Goal: Find specific page/section: Find specific page/section

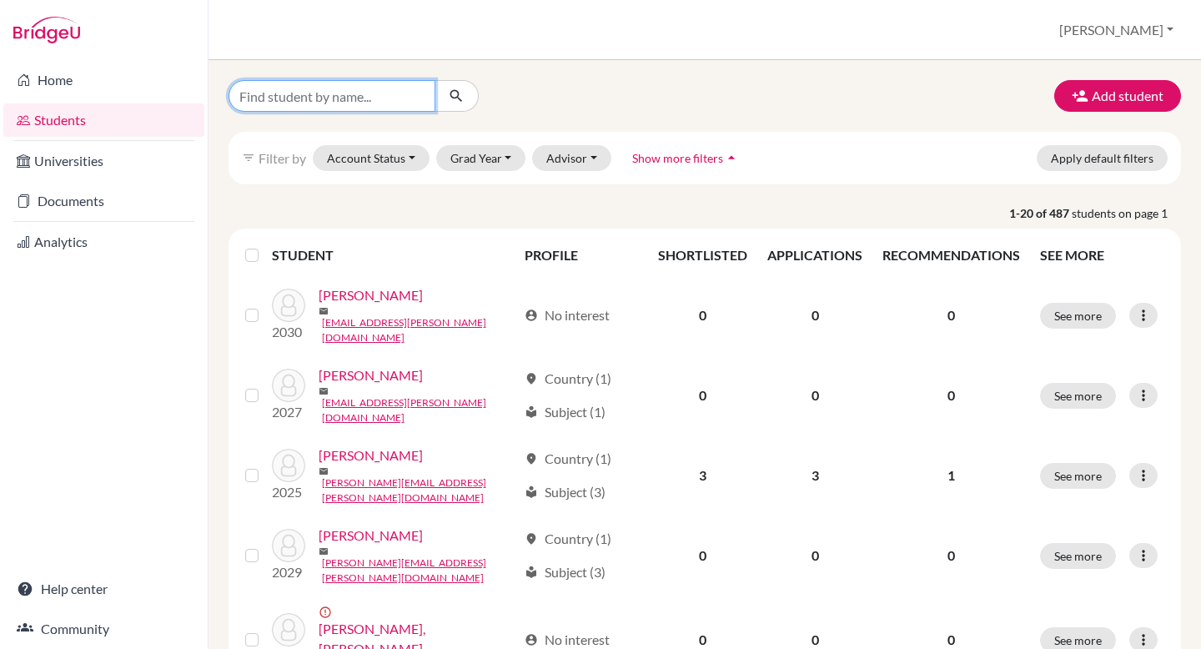
click at [304, 91] on input "Find student by name..." at bounding box center [332, 96] width 207 height 32
type input "[PERSON_NAME]"
click button "submit" at bounding box center [456, 96] width 44 height 32
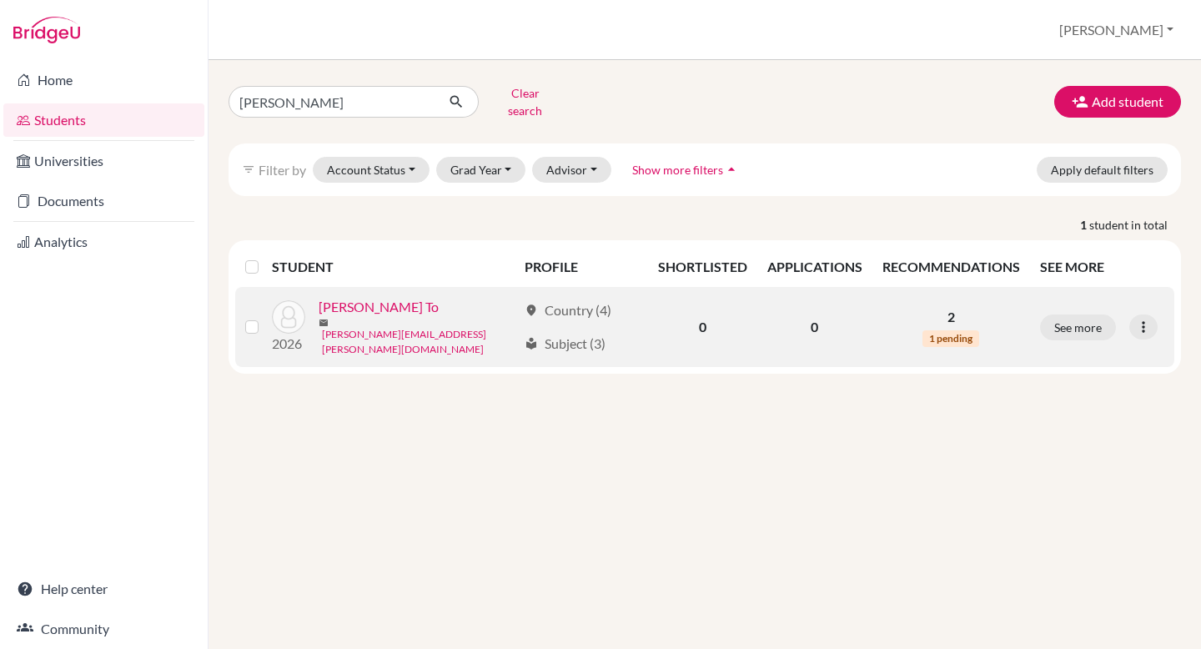
click at [416, 327] on link "[PERSON_NAME][EMAIL_ADDRESS][PERSON_NAME][DOMAIN_NAME]" at bounding box center [419, 342] width 195 height 30
click at [358, 299] on link "[PERSON_NAME] To" at bounding box center [379, 307] width 120 height 20
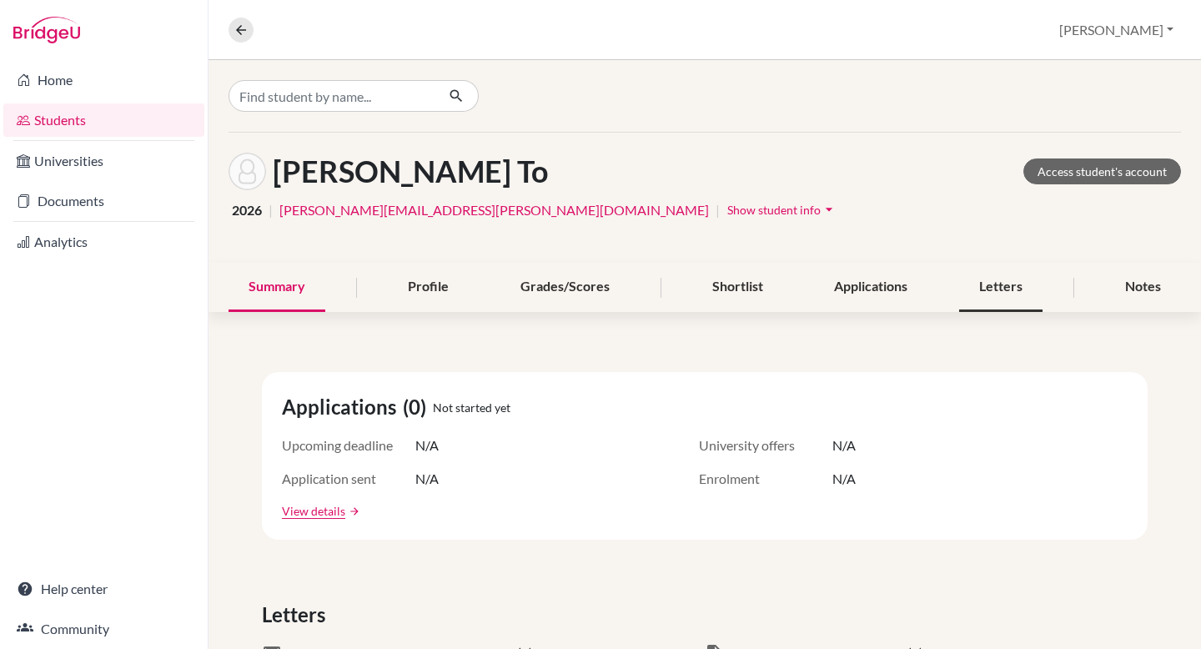
click at [977, 283] on div "Letters" at bounding box center [1000, 287] width 83 height 49
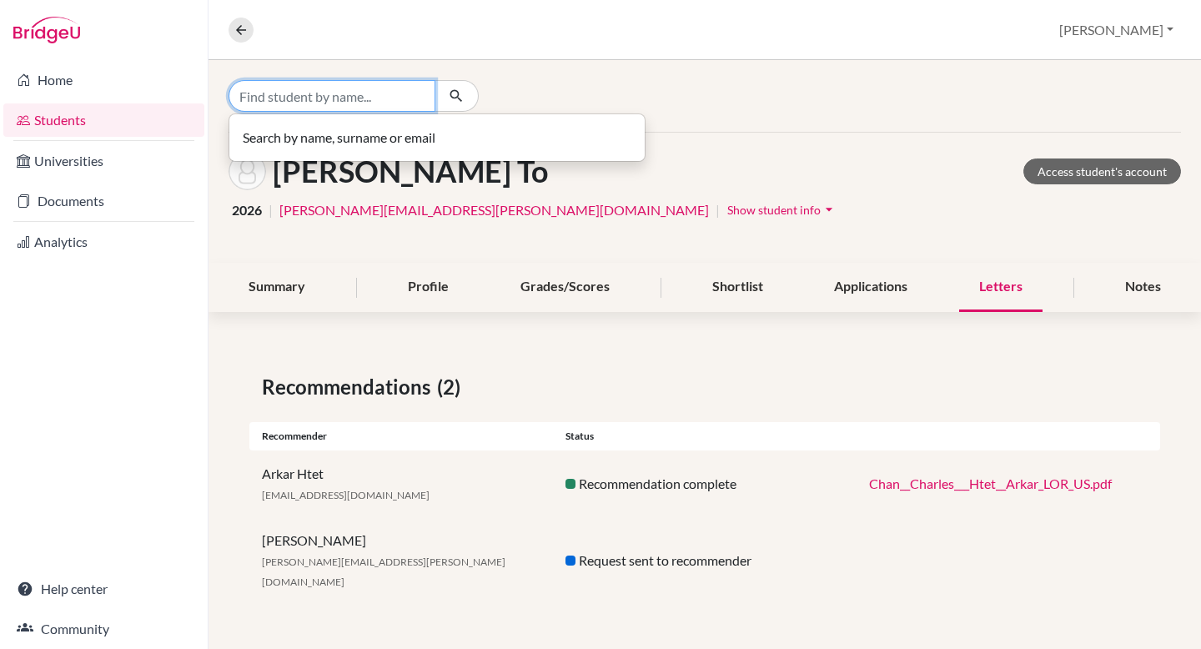
click at [343, 99] on input "Find student by name..." at bounding box center [332, 96] width 207 height 32
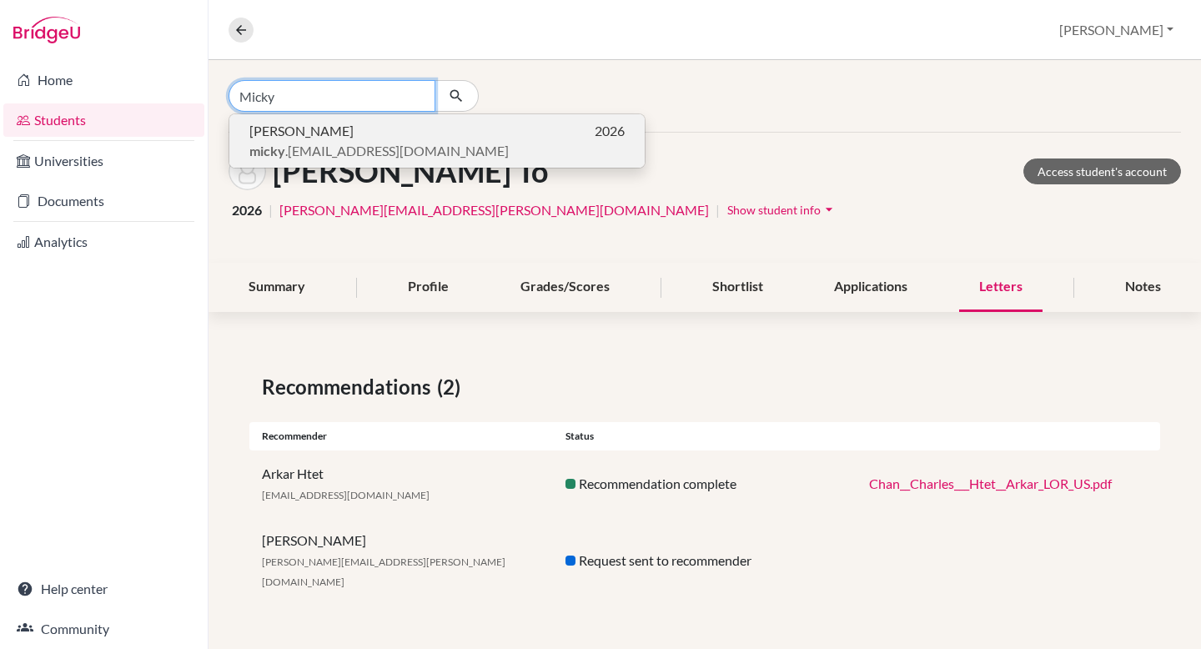
type input "Micky"
click at [336, 122] on p "[PERSON_NAME] 2026" at bounding box center [436, 131] width 375 height 20
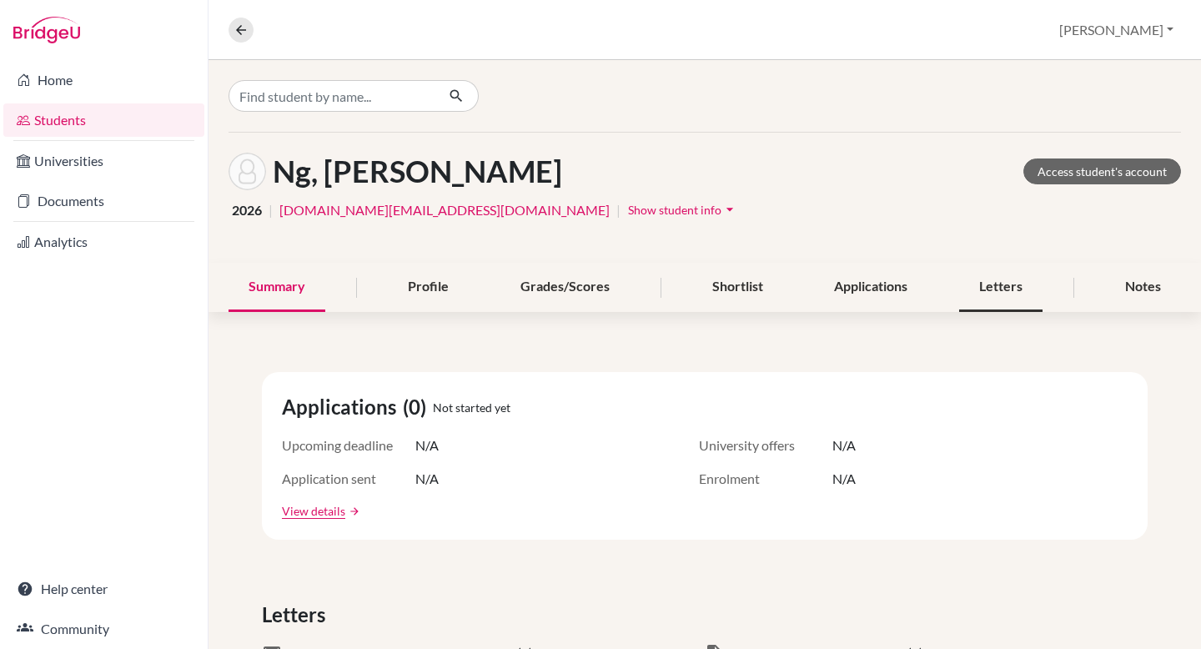
click at [972, 296] on div "Letters" at bounding box center [1000, 287] width 83 height 49
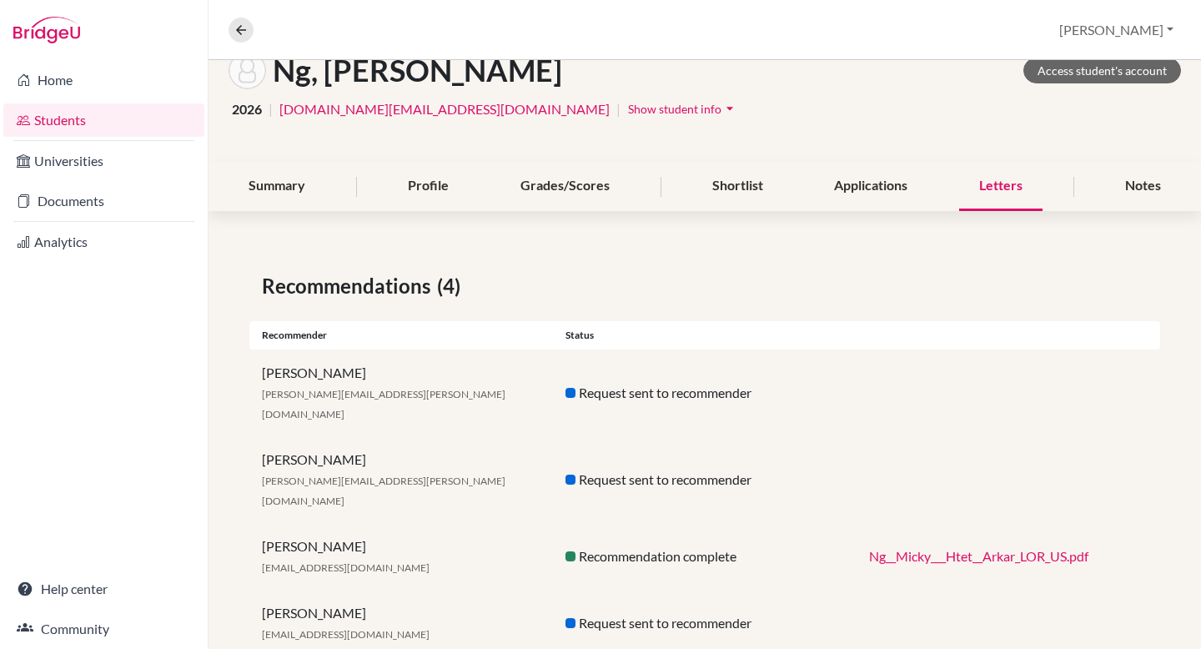
scroll to position [108, 0]
